Goal: Find specific page/section: Find specific page/section

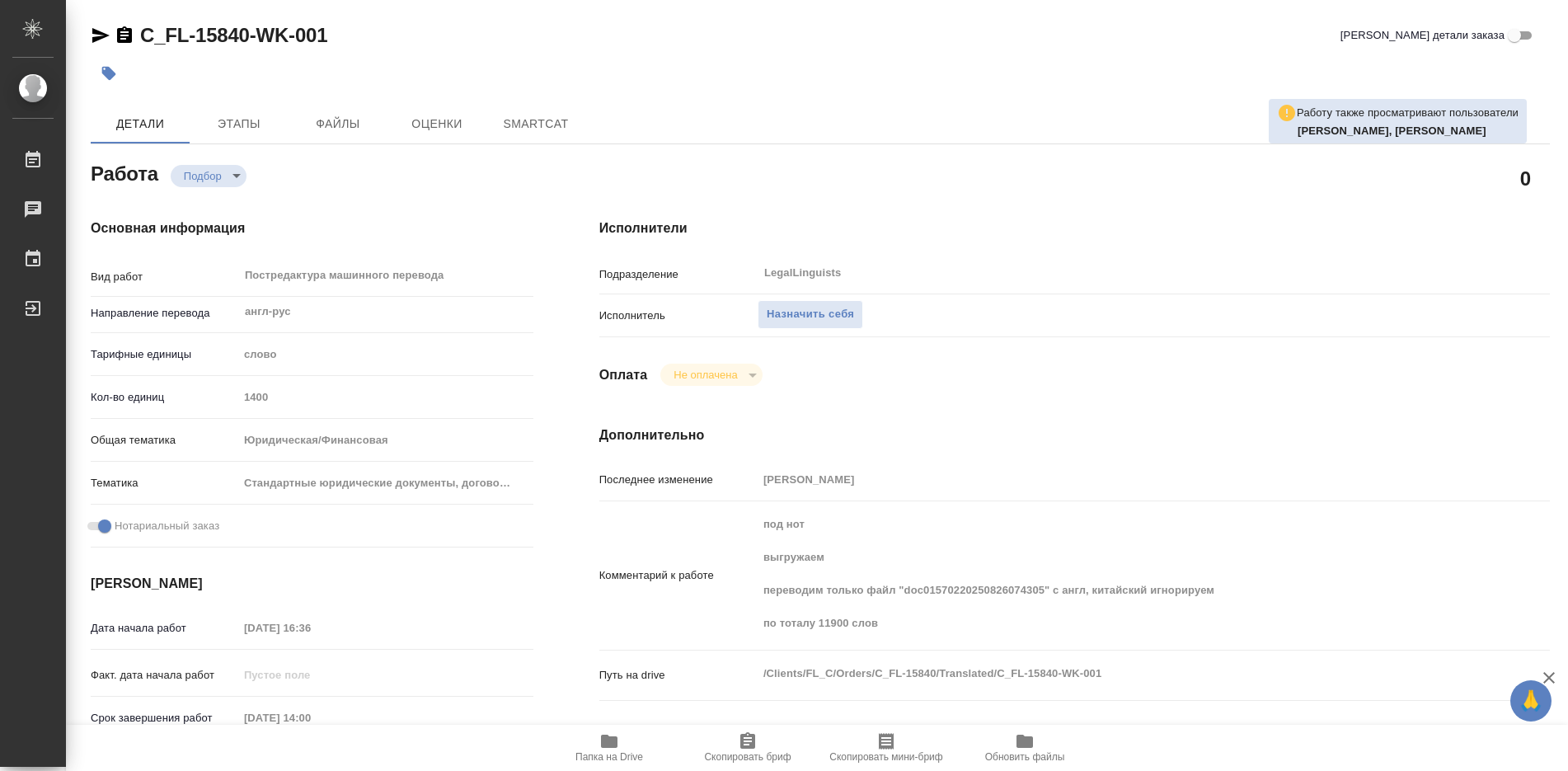
type textarea "x"
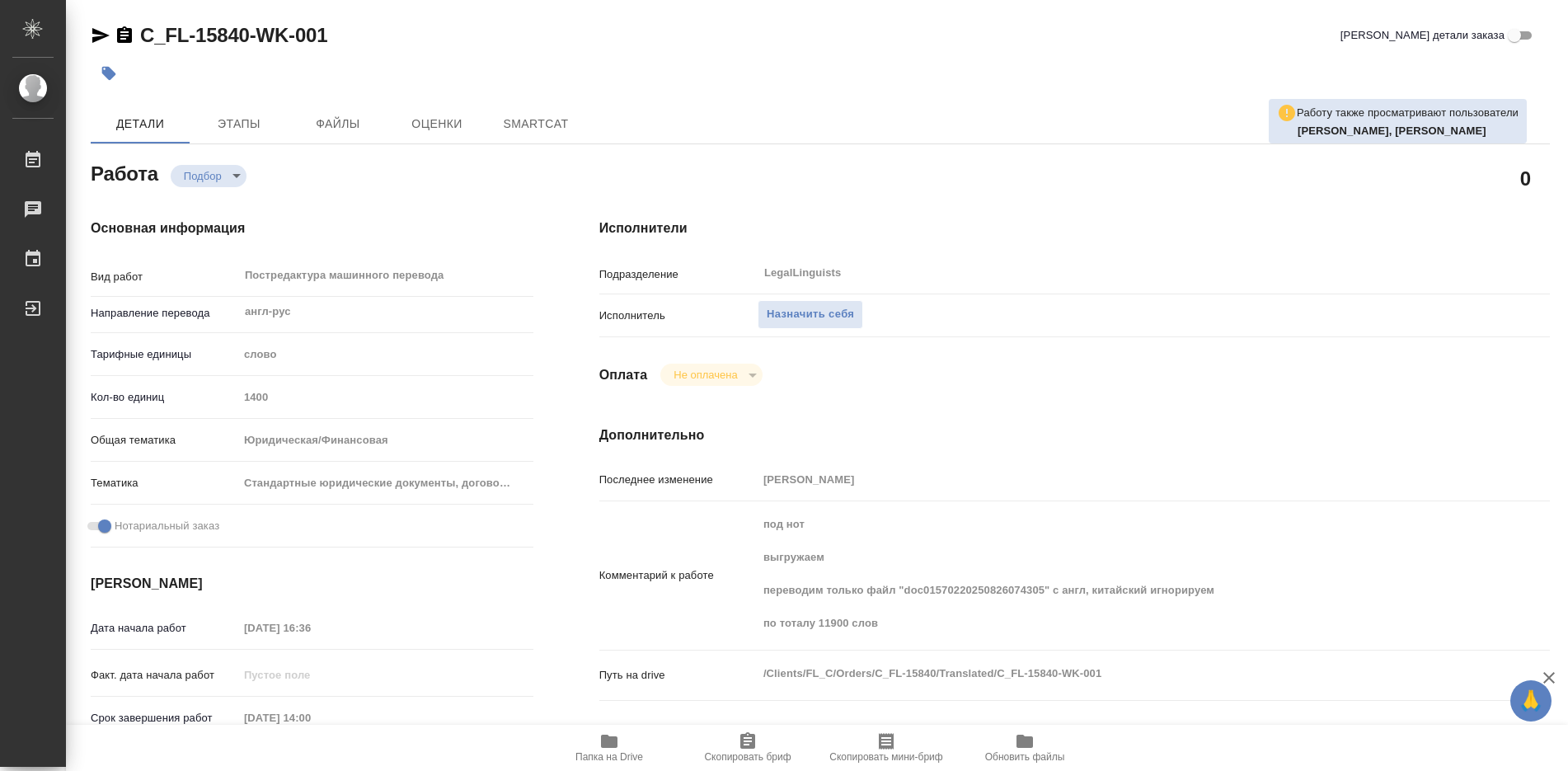
type textarea "x"
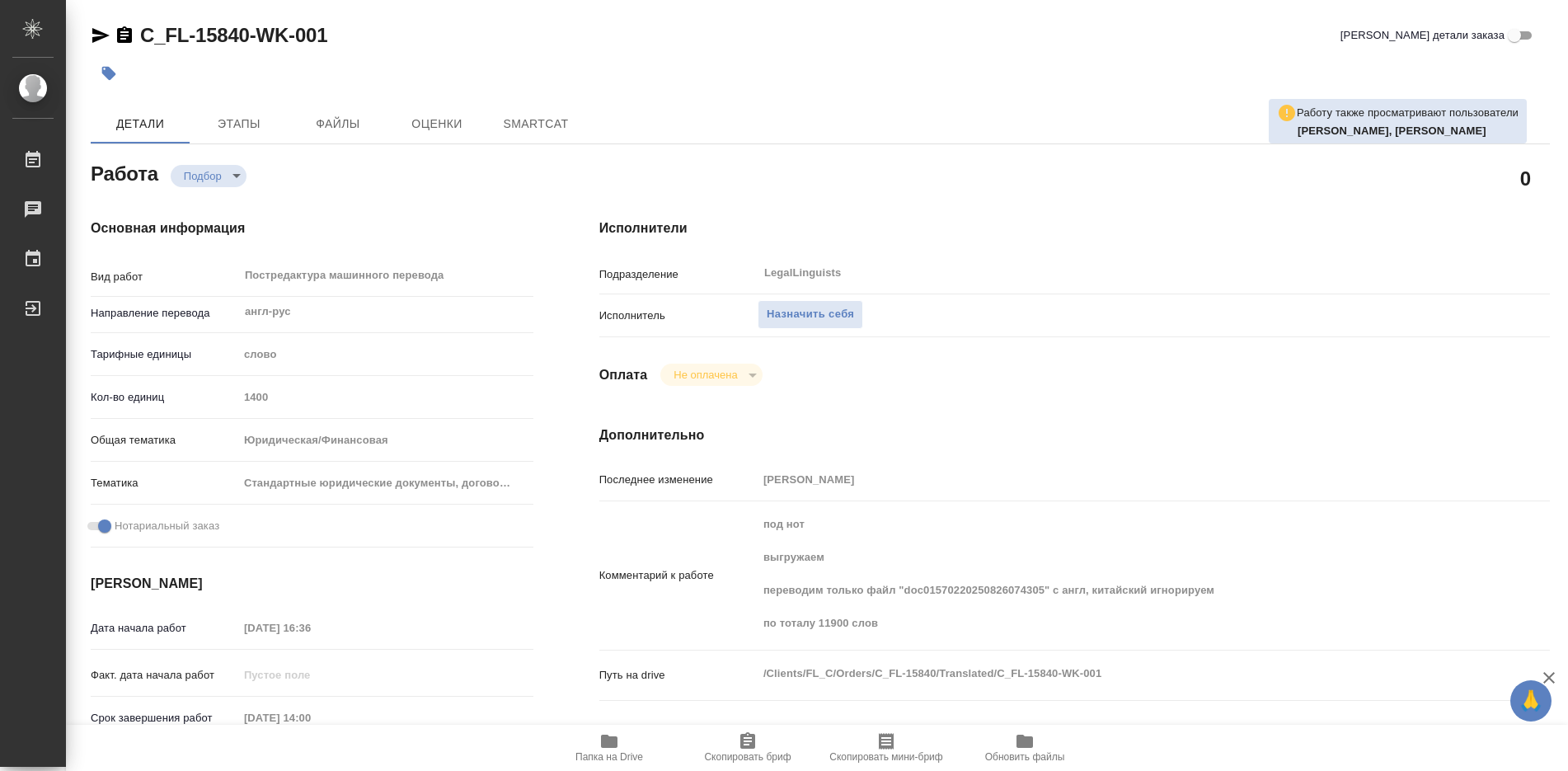
type textarea "x"
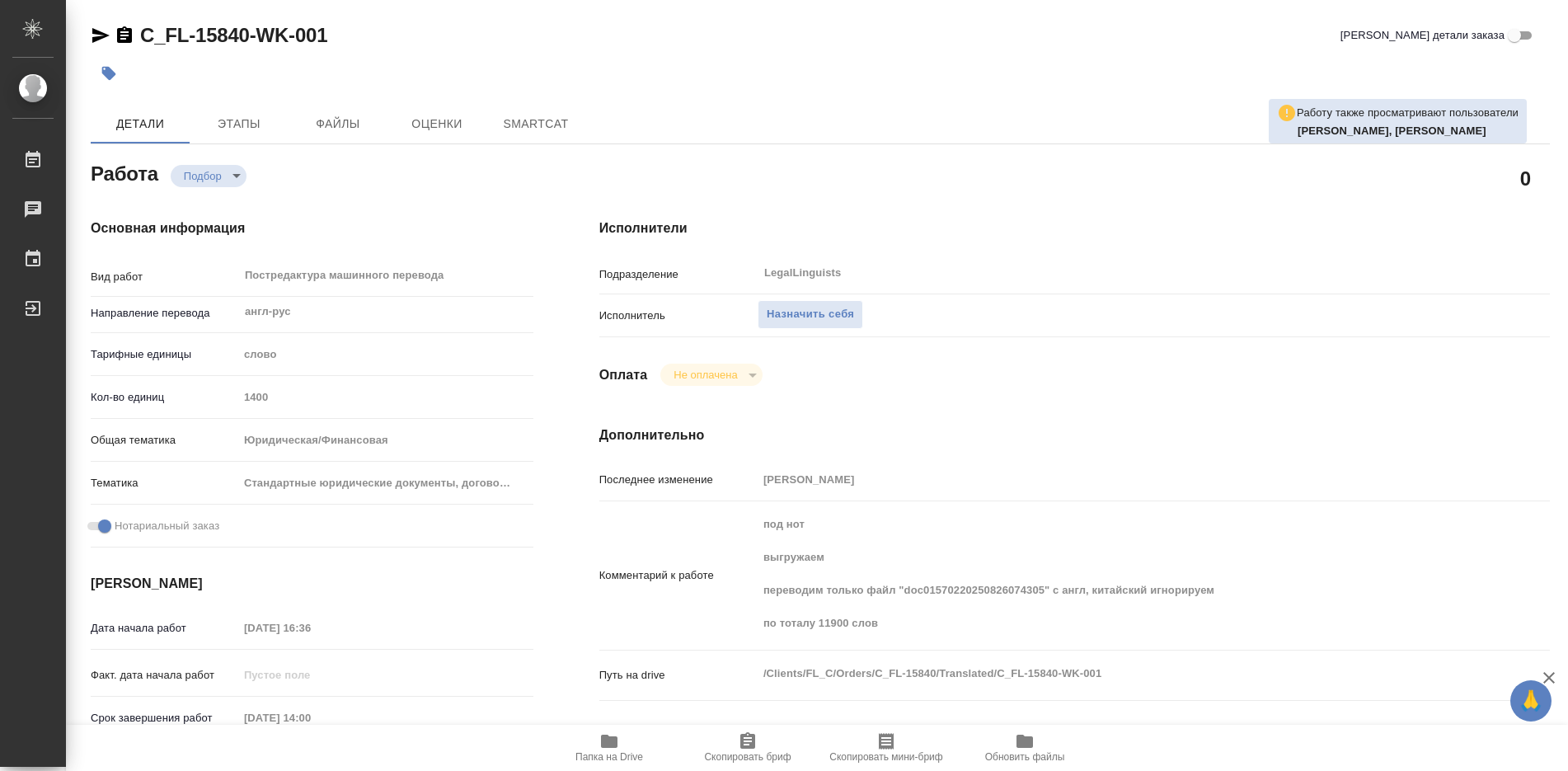
type textarea "x"
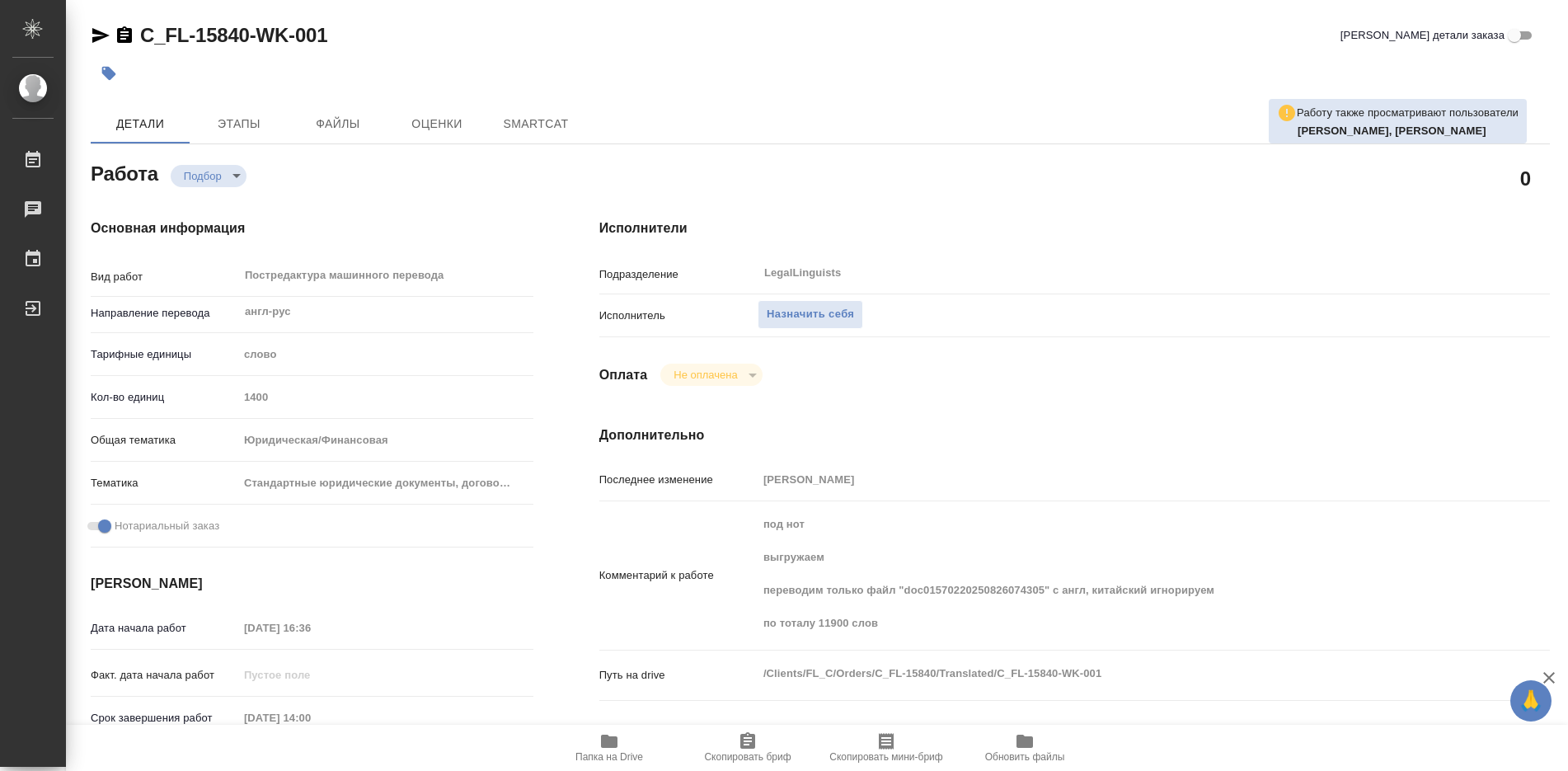
type textarea "x"
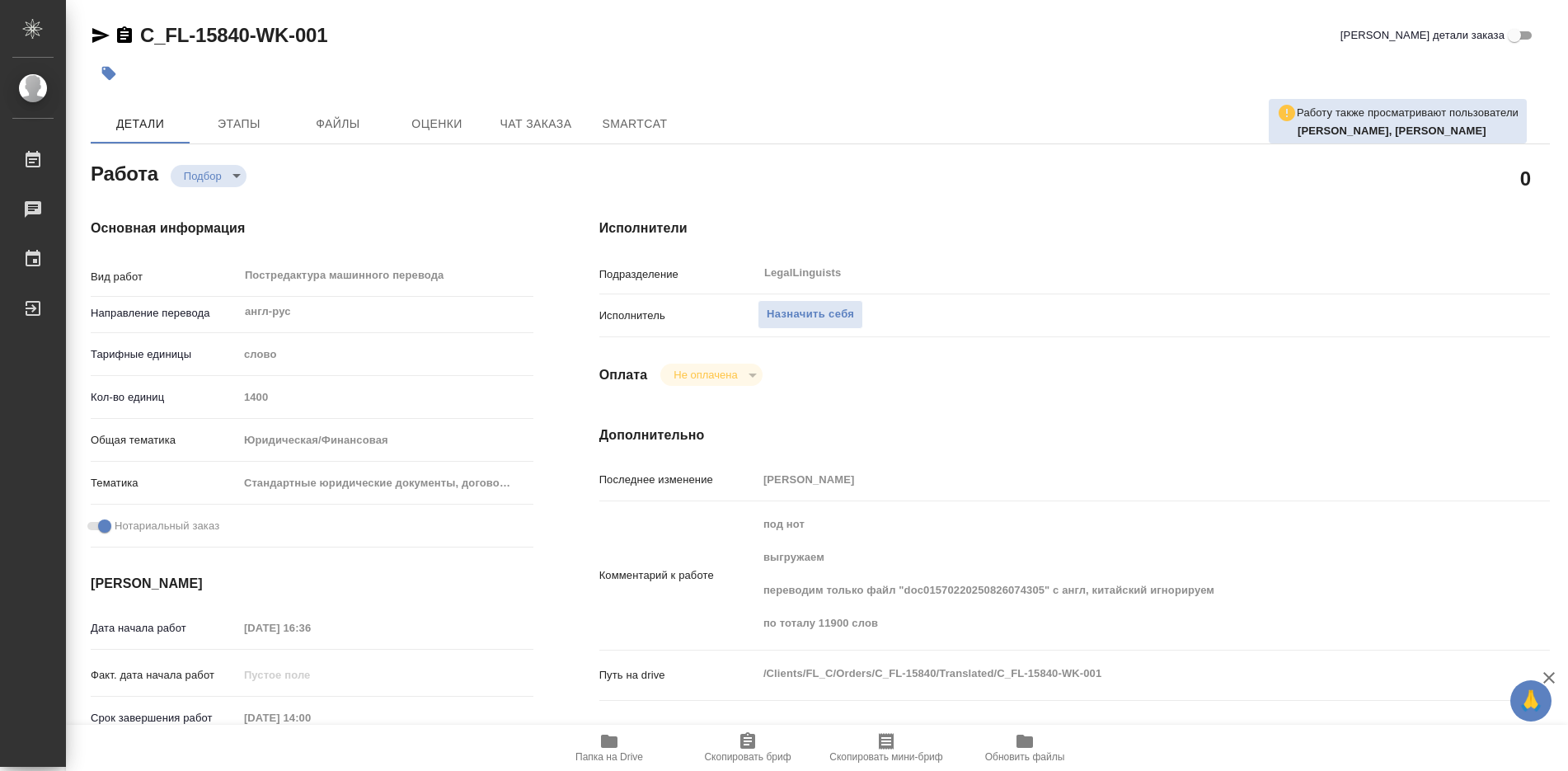
type textarea "x"
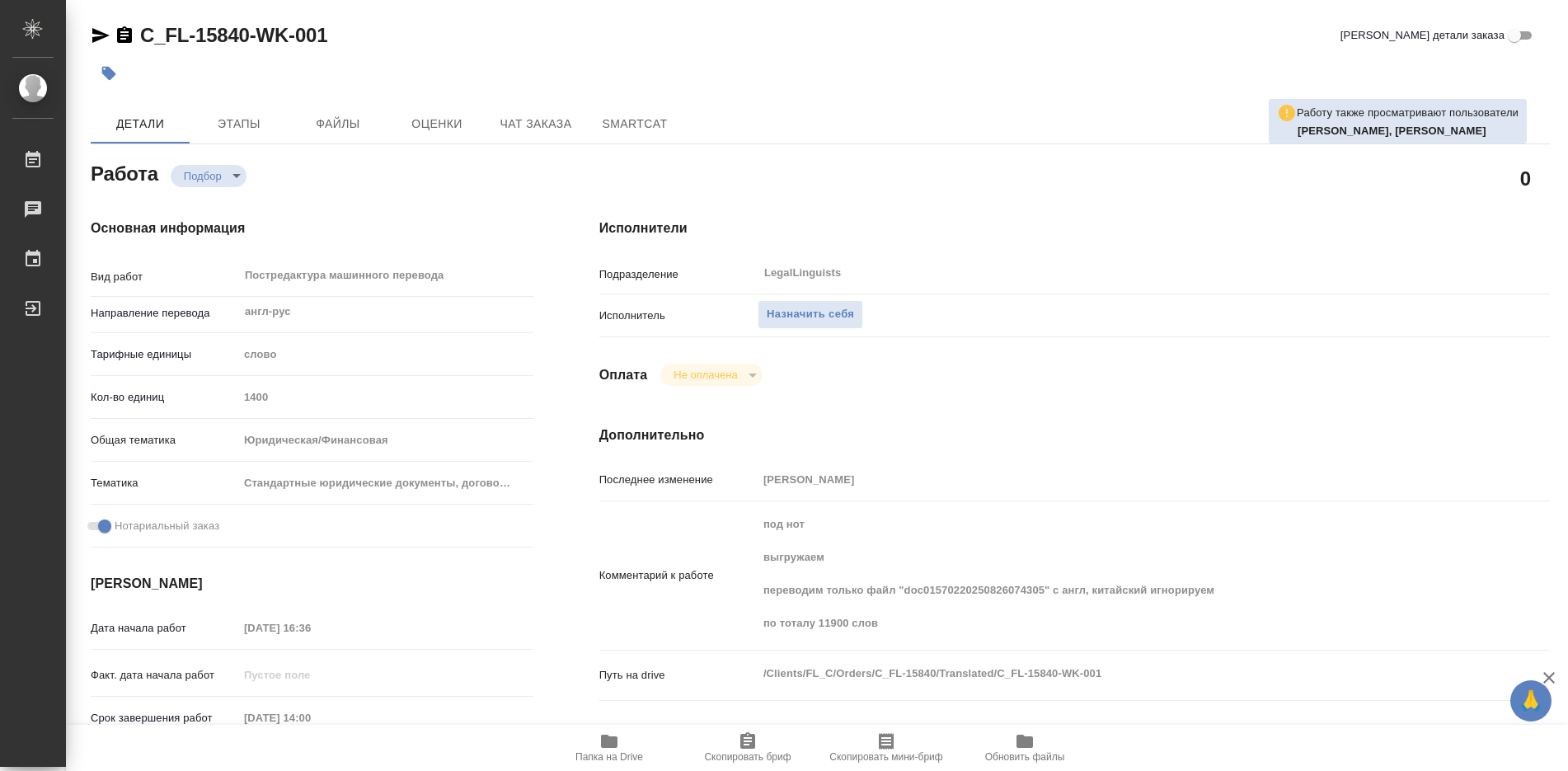
type textarea "x"
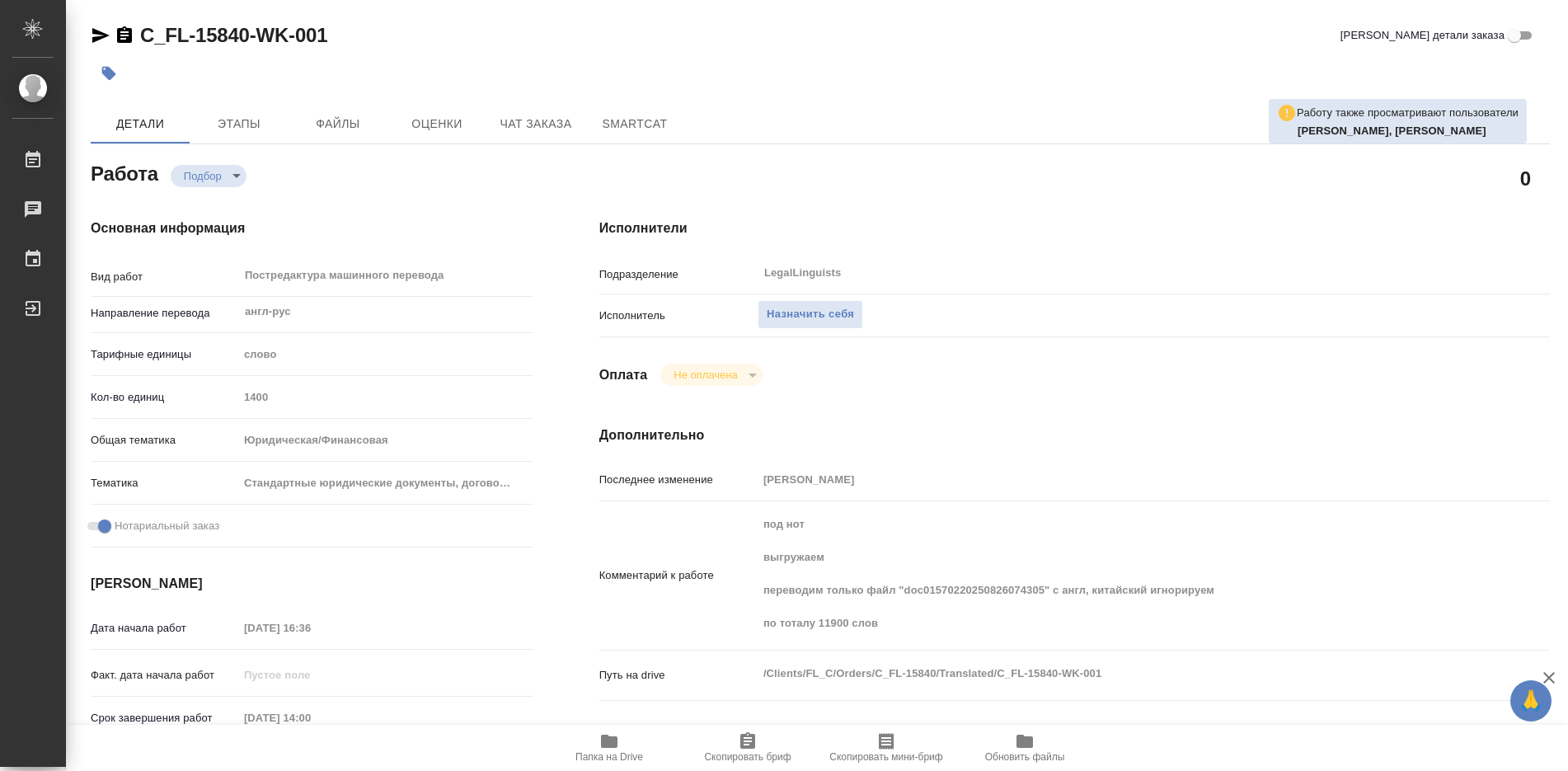
click at [597, 743] on span "Папка на Drive" at bounding box center [609, 747] width 119 height 32
